Goal: Navigation & Orientation: Understand site structure

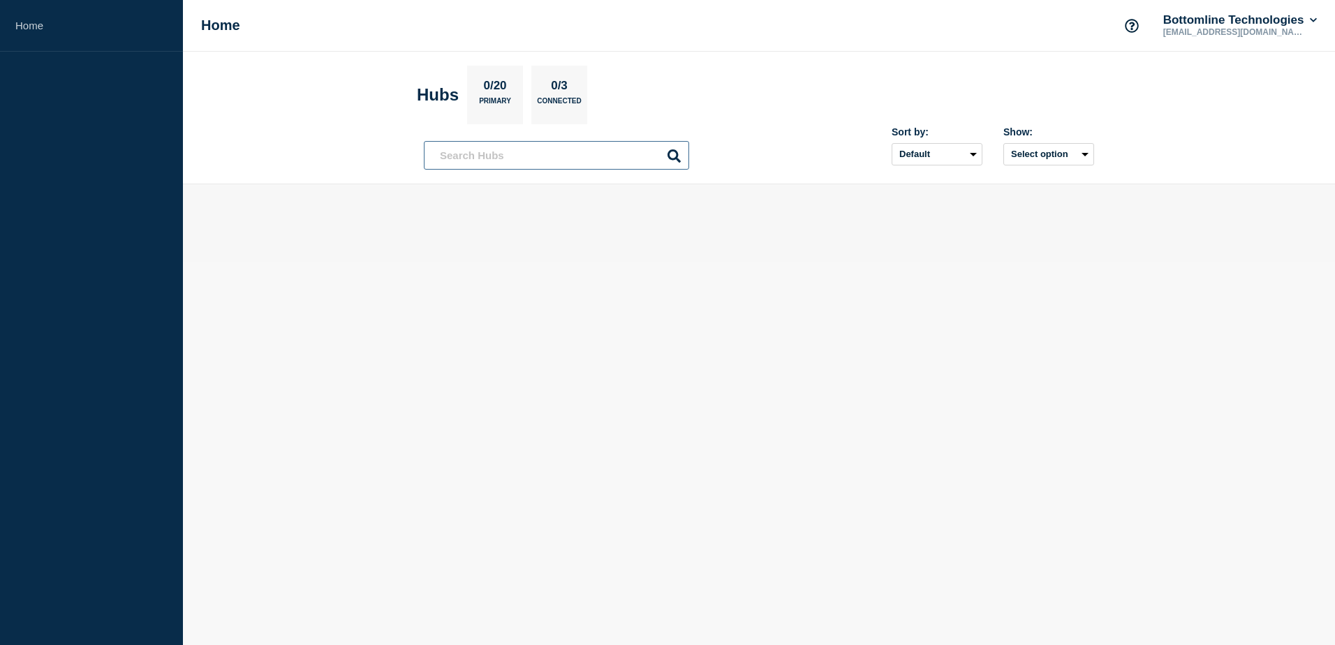
click at [494, 163] on input "text" at bounding box center [556, 155] width 265 height 29
click at [47, 24] on link "Home" at bounding box center [91, 26] width 183 height 52
click at [989, 160] on div "Sort by: Default Last added Last updated Most active A-Z Show: Select option" at bounding box center [981, 145] width 223 height 39
click at [963, 156] on select "Default Last added Last updated Most active A-Z" at bounding box center [936, 154] width 91 height 22
click at [1060, 153] on button "Select option" at bounding box center [1048, 154] width 91 height 22
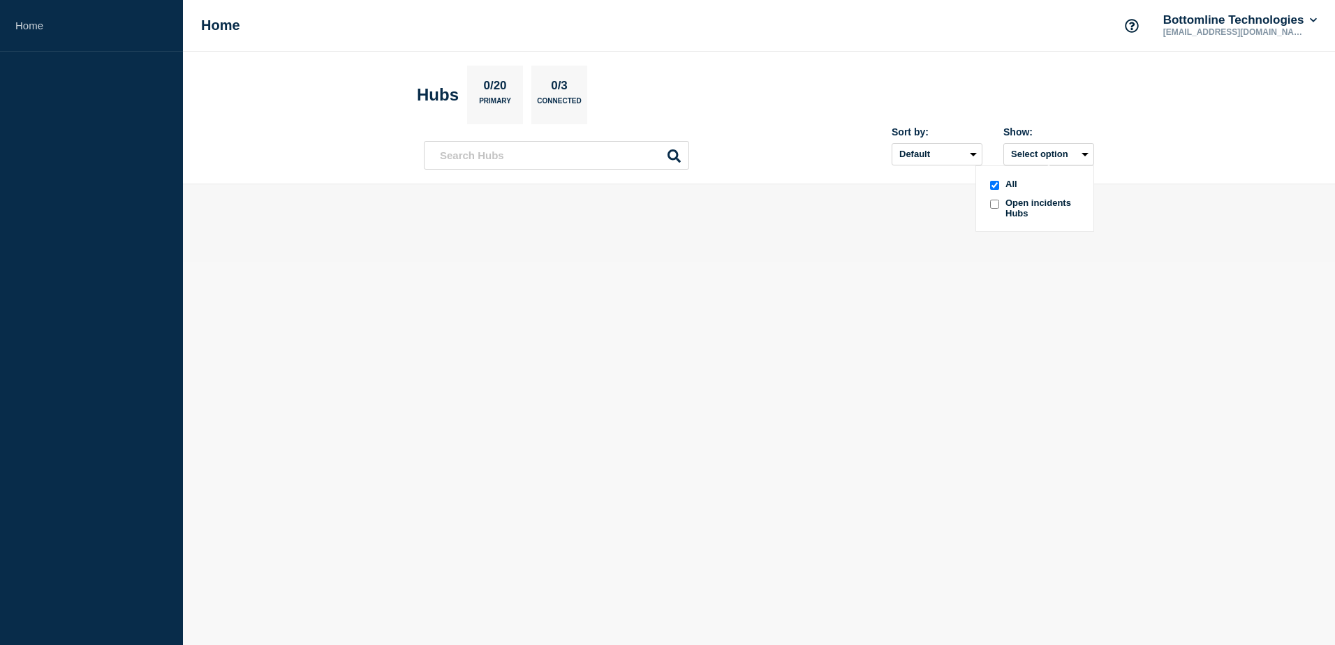
click at [668, 91] on section "Hubs 0/20 Primary 0/3 Connected" at bounding box center [759, 95] width 684 height 59
click at [943, 158] on select "Default Last added Last updated Most active A-Z" at bounding box center [936, 154] width 91 height 22
select select "created_at"
click at [891, 143] on select "Default Last added Last updated Most active A-Z" at bounding box center [936, 154] width 91 height 22
click at [510, 94] on p "0/20" at bounding box center [495, 88] width 34 height 18
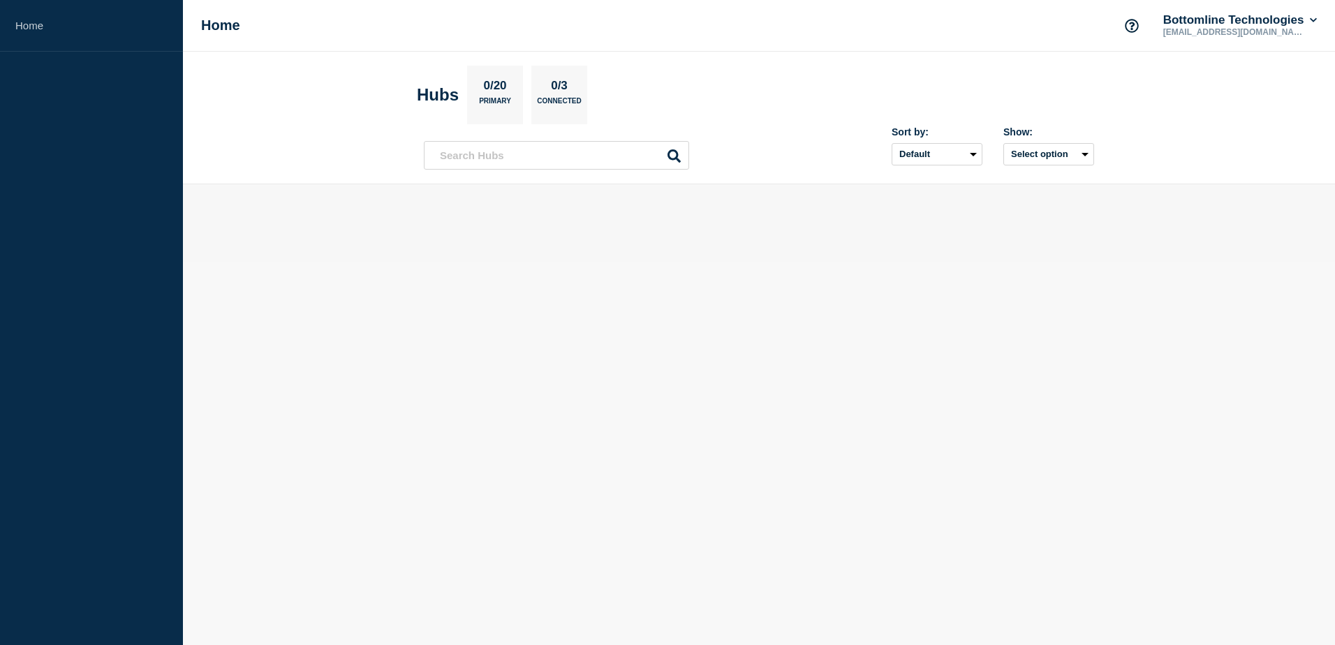
click at [592, 94] on section "Hubs 0/20 Primary 0/3 Connected" at bounding box center [759, 95] width 684 height 59
click at [565, 102] on p "Connected" at bounding box center [559, 104] width 44 height 15
